Goal: Communication & Community: Ask a question

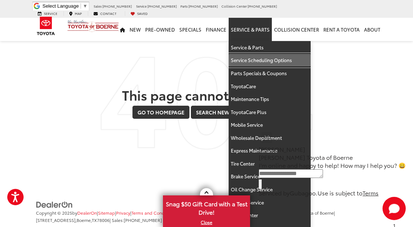
click at [243, 54] on link "Service Scheduling Options" at bounding box center [270, 60] width 82 height 13
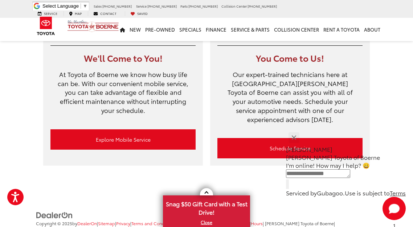
scroll to position [72, 0]
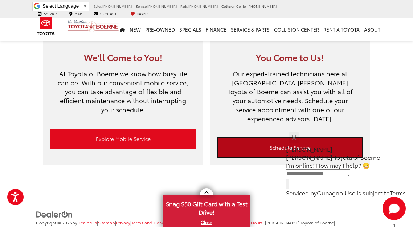
click at [275, 140] on link "Schedule Service" at bounding box center [289, 147] width 145 height 20
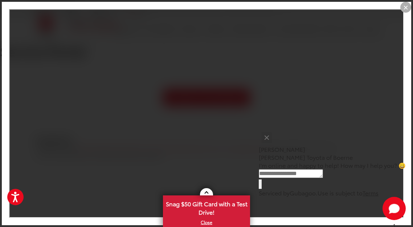
click at [307, 184] on div "Text" at bounding box center [332, 183] width 147 height 9
click at [302, 183] on div "Text" at bounding box center [332, 183] width 147 height 9
click at [298, 149] on div "Jessica Vic Vaughan Toyota of Boerne" at bounding box center [332, 153] width 147 height 16
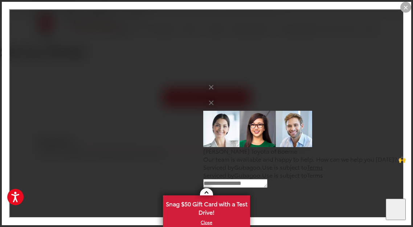
click at [305, 150] on p "[PERSON_NAME] Toyota of Boerne" at bounding box center [304, 151] width 203 height 8
click at [361, 179] on div "Serviced by Gubagoo . Use is subject to Terms" at bounding box center [304, 175] width 203 height 8
click at [360, 179] on div "Serviced by Gubagoo . Use is subject to Terms" at bounding box center [304, 175] width 203 height 8
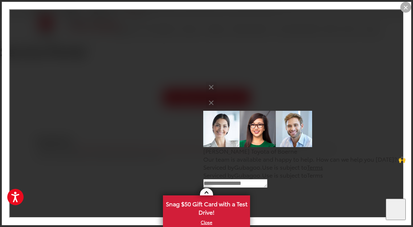
click at [360, 179] on div "Serviced by Gubagoo . Use is subject to Terms" at bounding box center [304, 175] width 203 height 8
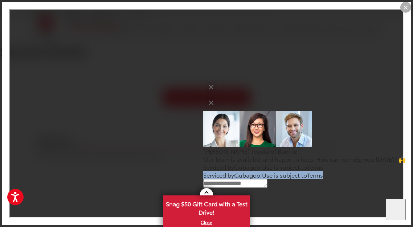
click at [360, 179] on div "Serviced by Gubagoo . Use is subject to Terms" at bounding box center [304, 175] width 203 height 8
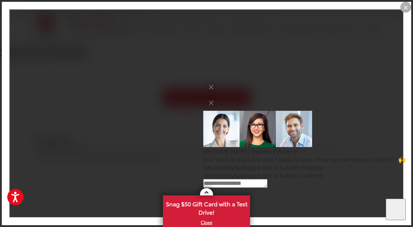
click at [360, 179] on div "Serviced by Gubagoo . Use is subject to Terms" at bounding box center [304, 175] width 203 height 8
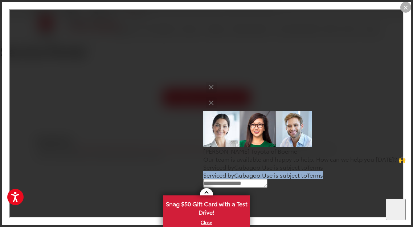
click at [360, 179] on div "Serviced by Gubagoo . Use is subject to Terms" at bounding box center [304, 175] width 203 height 8
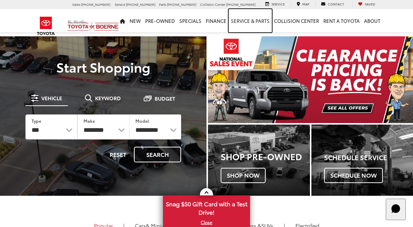
click at [244, 20] on link "Service & Parts" at bounding box center [250, 20] width 43 height 23
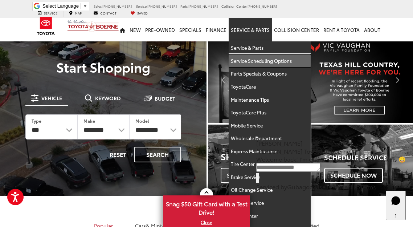
click at [256, 54] on link "Service Scheduling Options" at bounding box center [270, 60] width 82 height 13
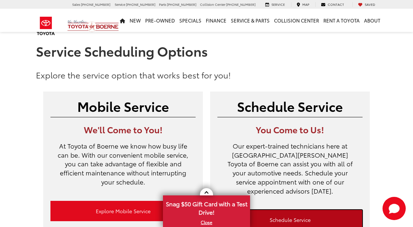
click at [279, 209] on link "Schedule Service" at bounding box center [289, 219] width 145 height 20
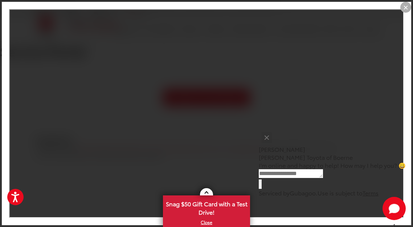
click at [290, 176] on textarea "Type your message" at bounding box center [291, 173] width 64 height 9
type textarea "*******"
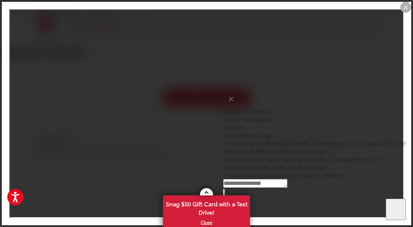
click at [297, 149] on p "[PERSON_NAME] • a few seconds ago" at bounding box center [314, 151] width 183 height 8
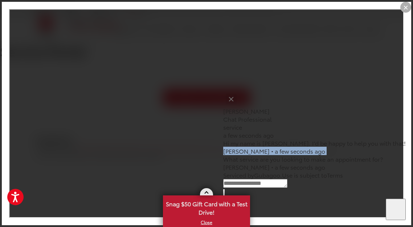
click at [207, 191] on link at bounding box center [206, 191] width 13 height 7
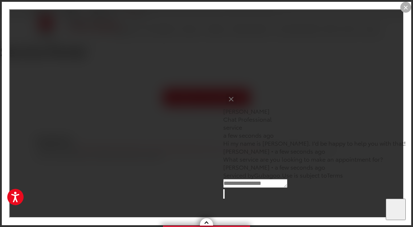
click at [391, 208] on div "Start Chat" at bounding box center [396, 210] width 20 height 22
click at [239, 99] on button "Close" at bounding box center [231, 99] width 16 height 16
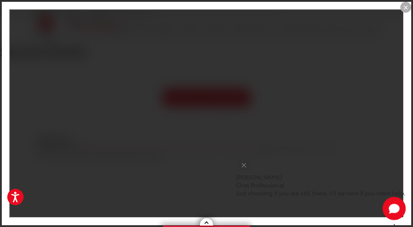
click at [353, 181] on p "Chat Professional" at bounding box center [321, 185] width 170 height 8
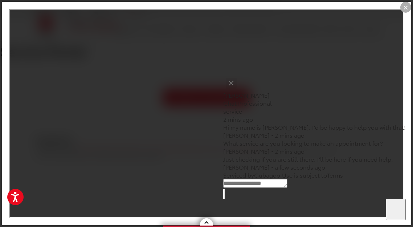
click at [267, 80] on div "[PERSON_NAME] Chat Professional service 2 mins ago Hi my name is [PERSON_NAME].…" at bounding box center [314, 136] width 183 height 123
click at [239, 81] on button "Close" at bounding box center [231, 83] width 16 height 16
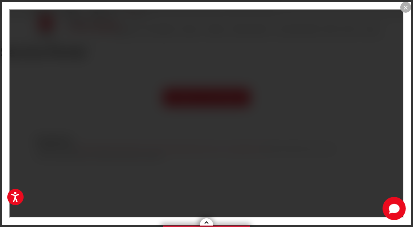
click at [403, 8] on div "×" at bounding box center [405, 7] width 11 height 11
